Goal: Information Seeking & Learning: Learn about a topic

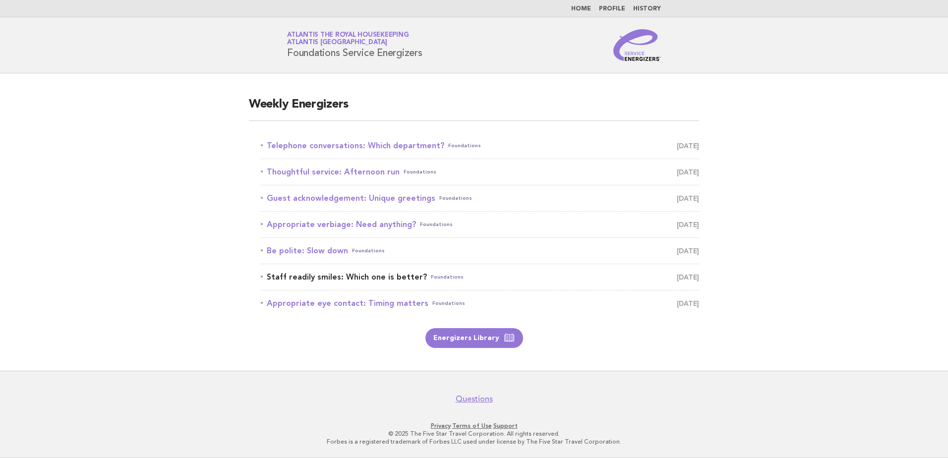
click at [396, 277] on link "Staff readily smiles: Which one is better? Foundations October 18" at bounding box center [480, 277] width 438 height 14
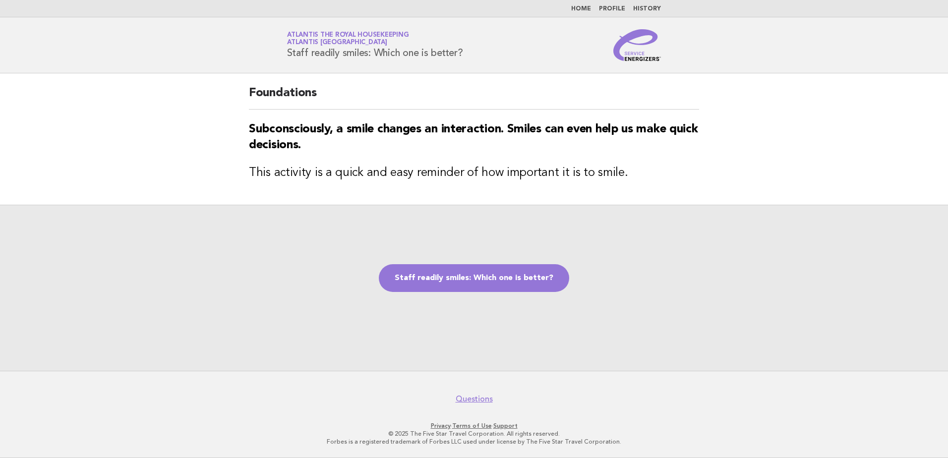
click at [583, 8] on link "Home" at bounding box center [581, 9] width 20 height 6
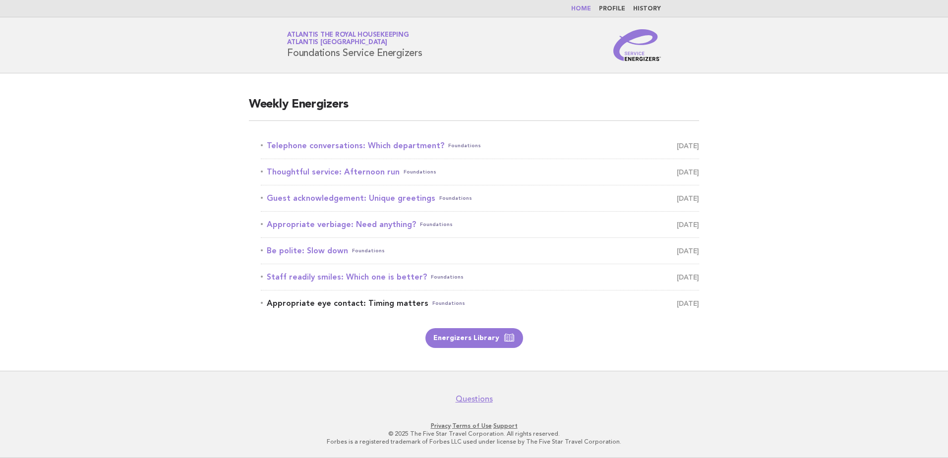
click at [370, 307] on link "Appropriate eye contact: Timing matters Foundations October 19" at bounding box center [480, 304] width 438 height 14
